Goal: Transaction & Acquisition: Register for event/course

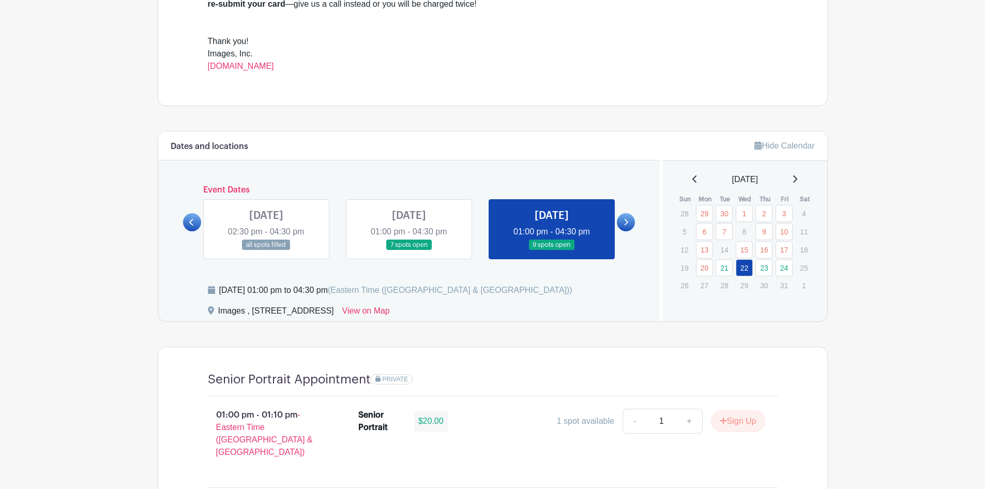
click at [785, 266] on link "24" at bounding box center [784, 267] width 17 height 17
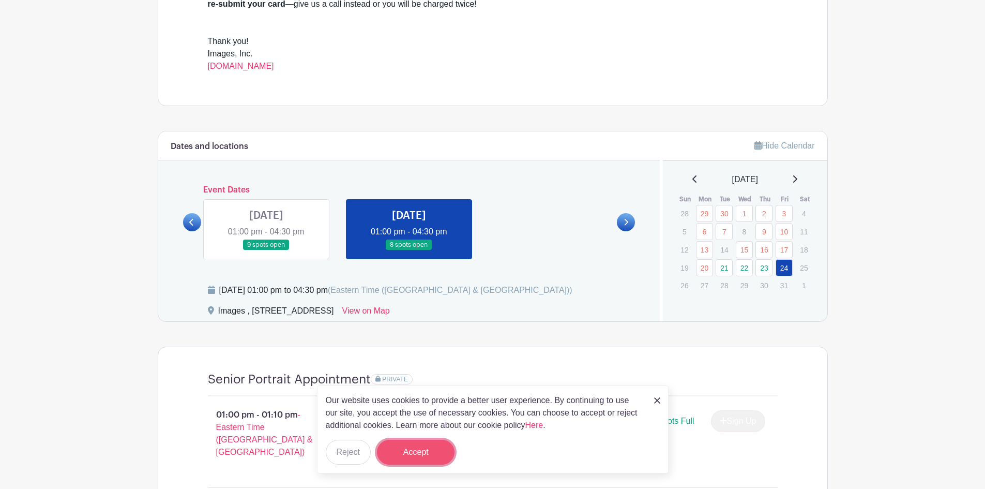
click at [397, 454] on button "Accept" at bounding box center [416, 452] width 78 height 25
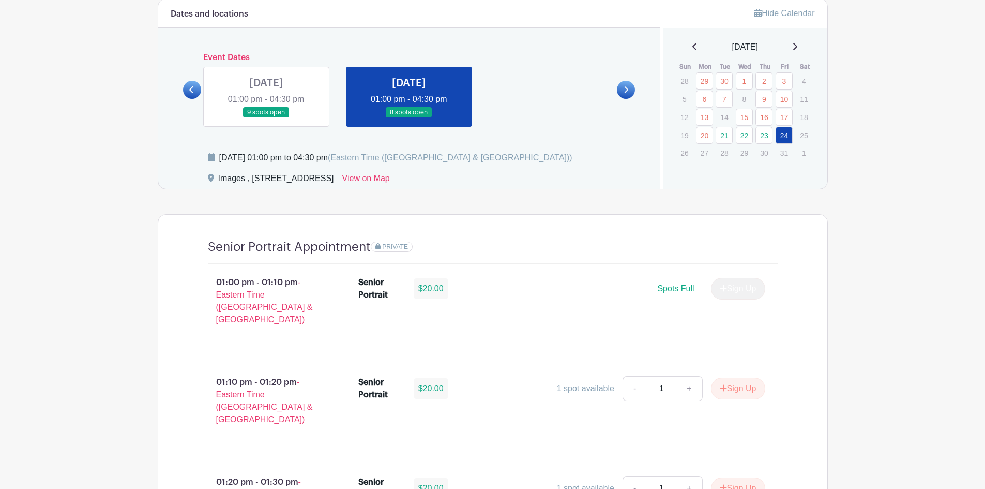
scroll to position [569, 0]
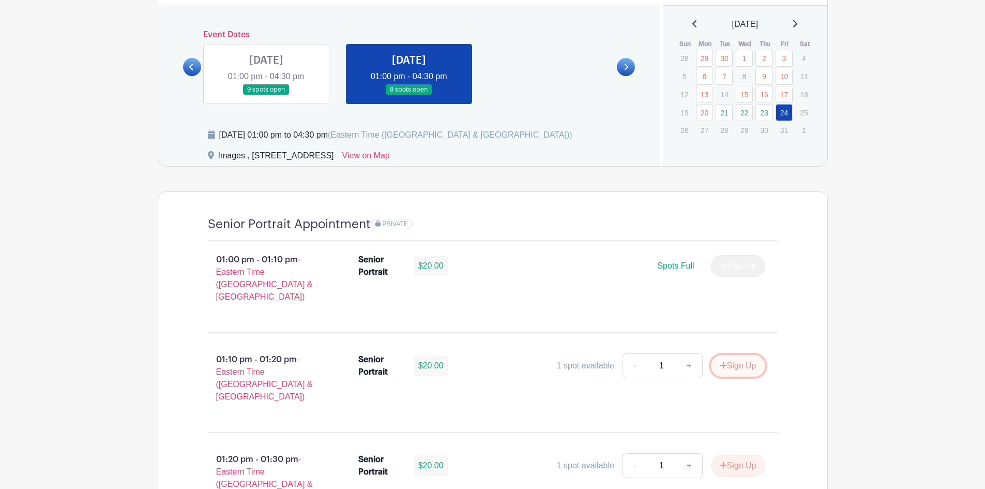
click at [730, 359] on button "Sign Up" at bounding box center [738, 366] width 54 height 22
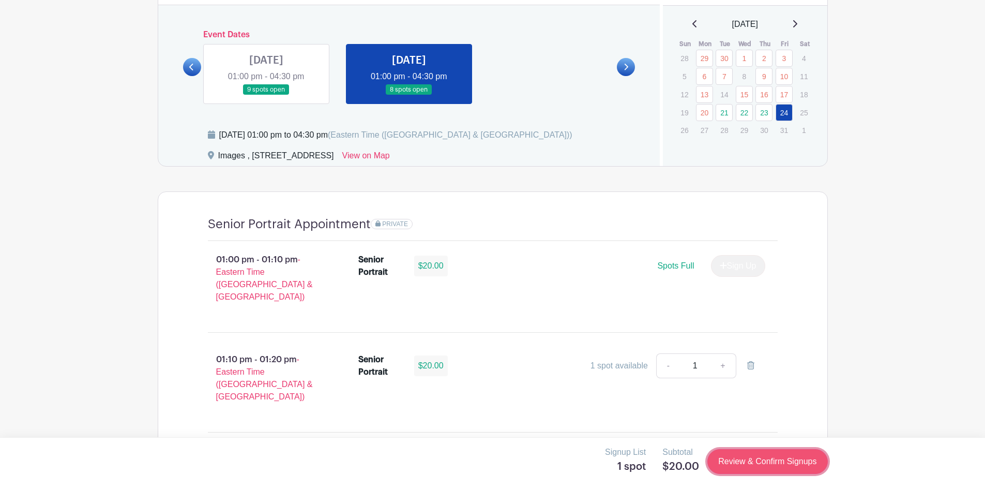
click at [750, 468] on link "Review & Confirm Signups" at bounding box center [767, 461] width 120 height 25
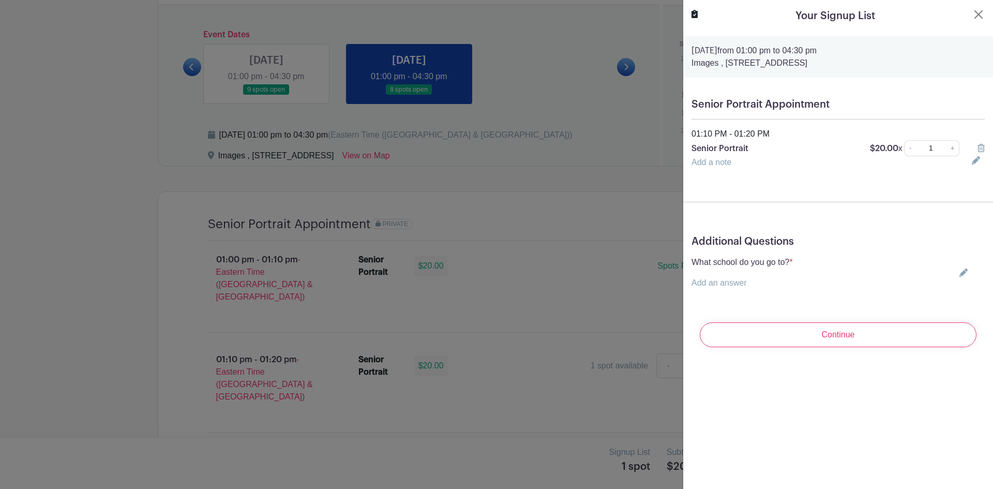
click at [711, 282] on link "Add an answer" at bounding box center [718, 282] width 55 height 9
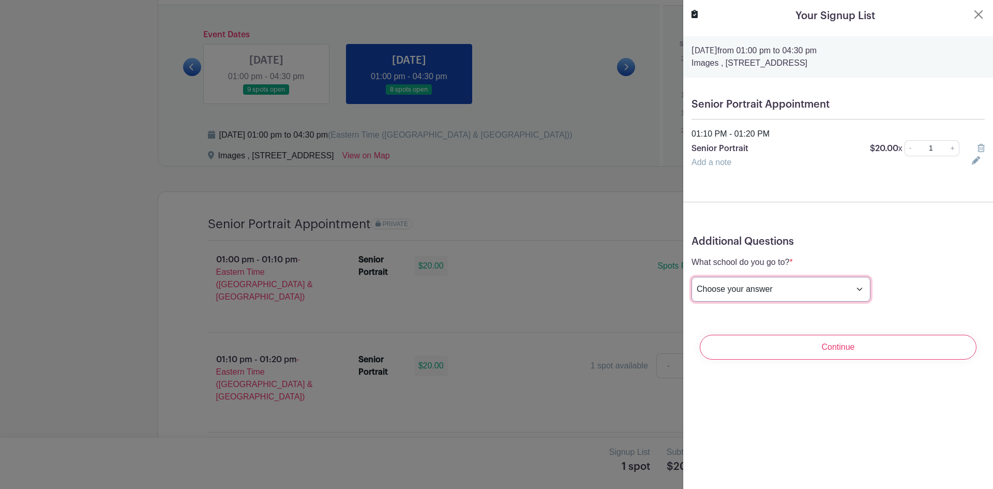
click at [771, 280] on select "Choose your answer [GEOGRAPHIC_DATA] High [PERSON_NAME] High [PERSON_NAME] High…" at bounding box center [780, 289] width 179 height 25
click at [691, 277] on select "Choose your answer [GEOGRAPHIC_DATA] High [PERSON_NAME] High [PERSON_NAME] High…" at bounding box center [780, 289] width 179 height 25
click at [744, 287] on select "Choose your answer [GEOGRAPHIC_DATA] High [PERSON_NAME] High [PERSON_NAME] High…" at bounding box center [780, 289] width 179 height 25
select select "3948"
click at [691, 277] on select "Choose your answer [GEOGRAPHIC_DATA] High [PERSON_NAME] High [PERSON_NAME] High…" at bounding box center [780, 289] width 179 height 25
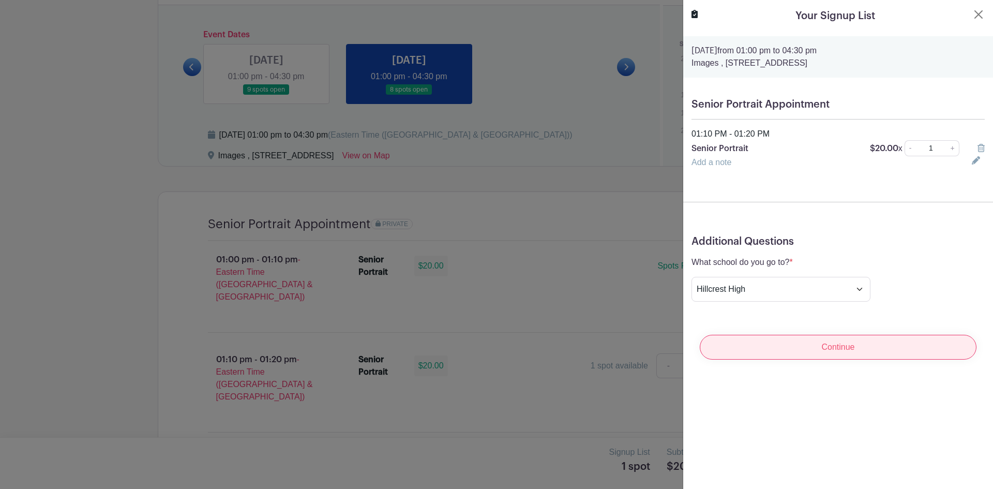
click at [827, 348] on input "Continue" at bounding box center [838, 347] width 277 height 25
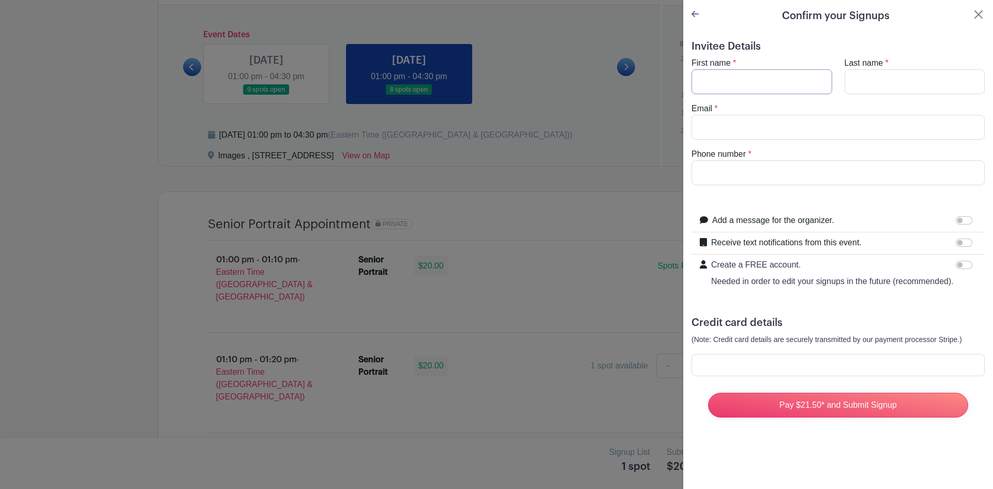
click at [738, 86] on input "First name" at bounding box center [761, 81] width 141 height 25
type input "Asia"
type input "[GEOGRAPHIC_DATA]"
type input "[EMAIL_ADDRESS][DOMAIN_NAME]"
type input "2674611262"
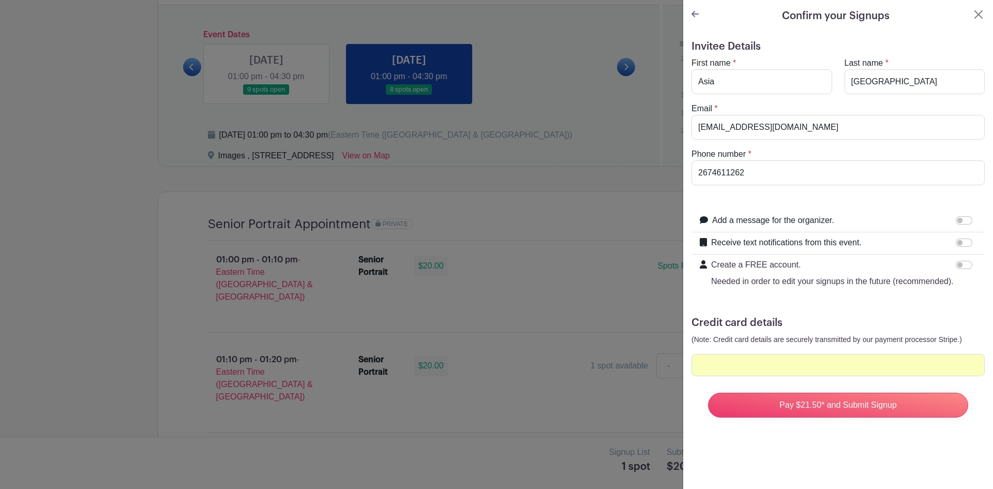
click at [838, 442] on div "Invitee Details First name * [GEOGRAPHIC_DATA] Last name * [PERSON_NAME] Email …" at bounding box center [838, 237] width 310 height 410
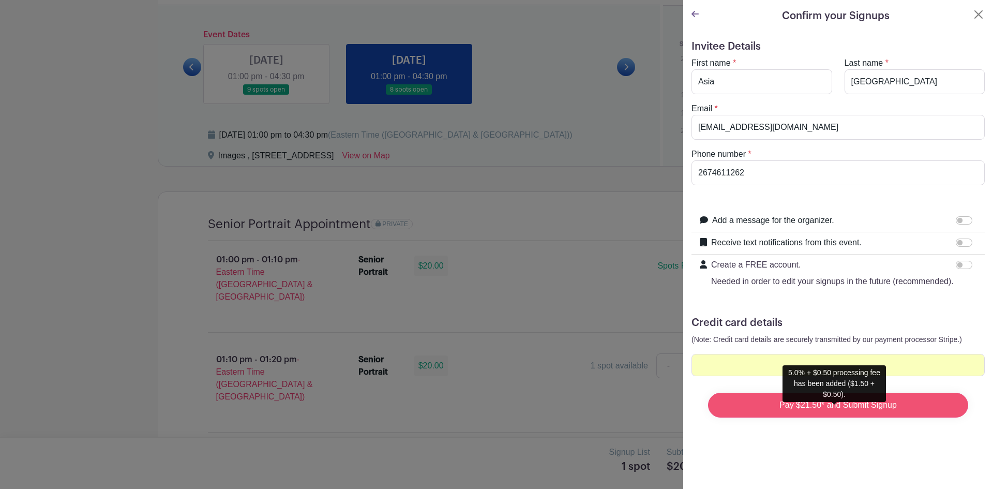
click at [835, 413] on input "Pay $21.50* and Submit Signup" at bounding box center [838, 404] width 260 height 25
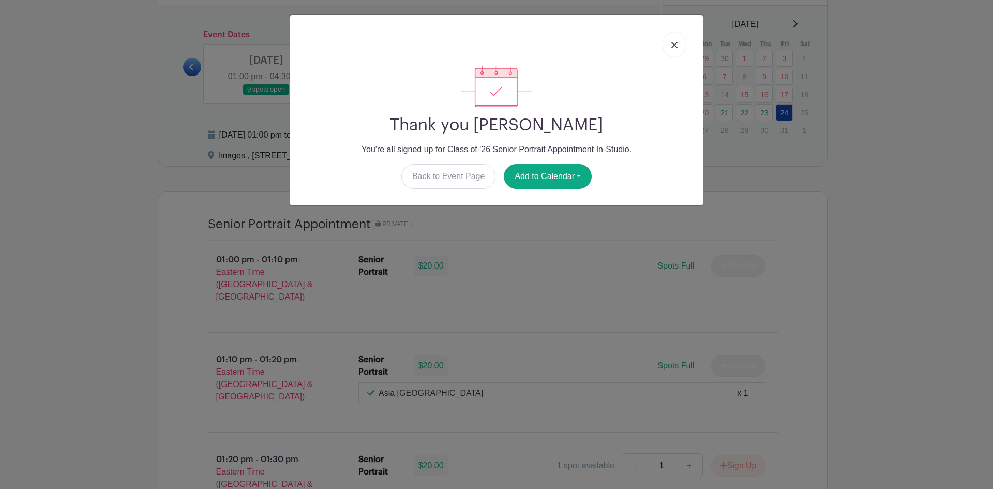
click at [673, 47] on img at bounding box center [674, 45] width 6 height 6
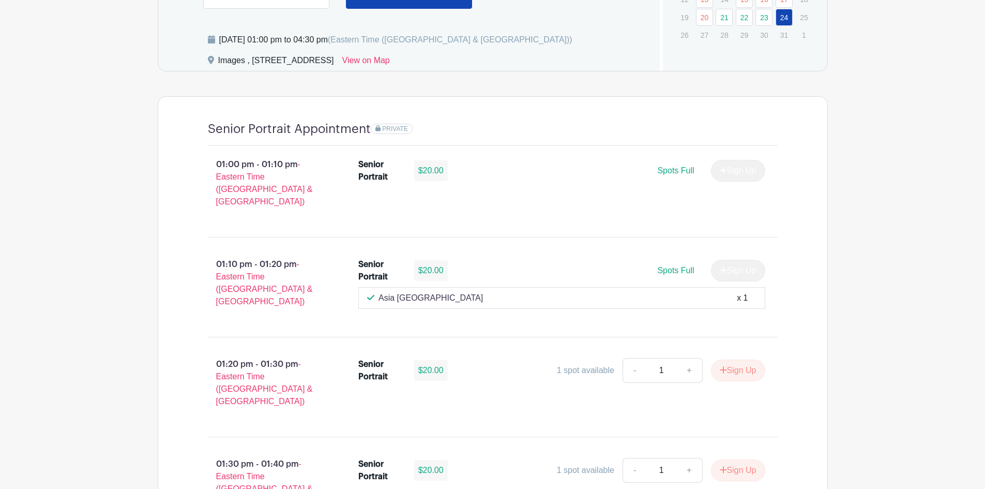
scroll to position [672, 0]
